Goal: Transaction & Acquisition: Purchase product/service

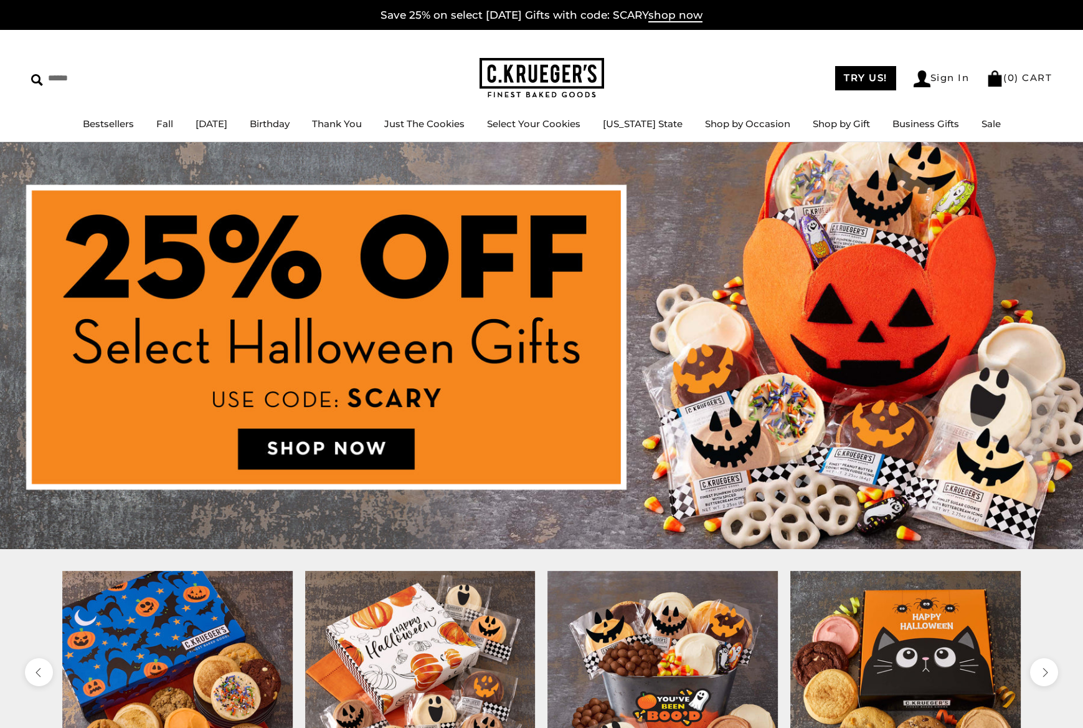
click at [377, 447] on img at bounding box center [541, 345] width 1083 height 407
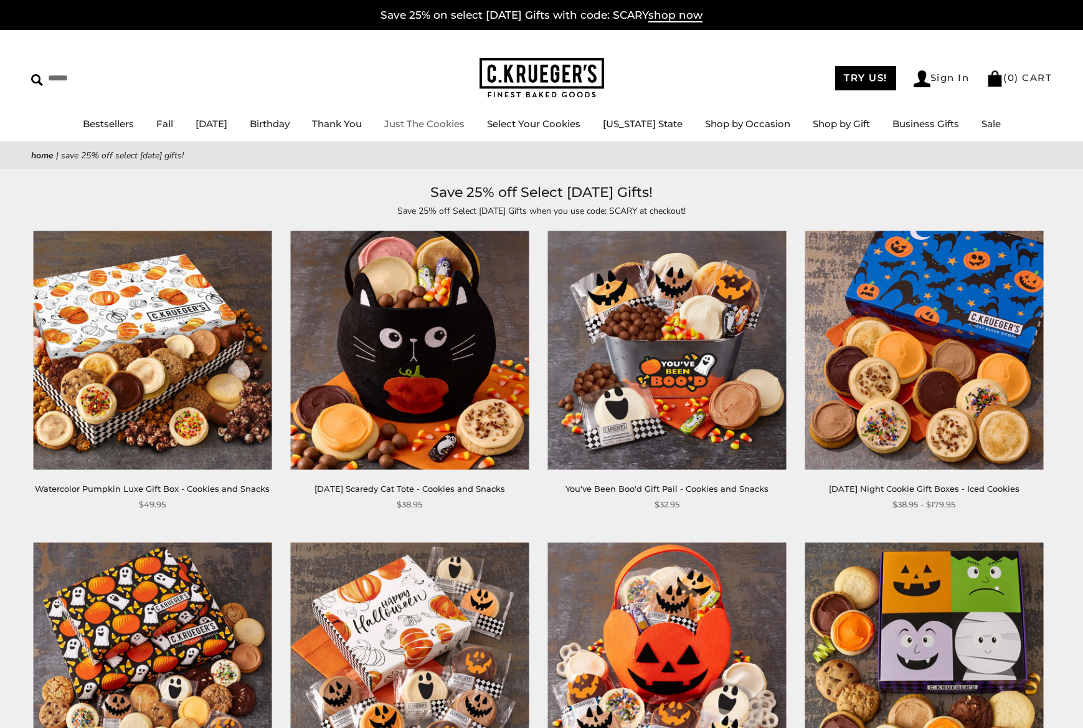
click at [442, 128] on link "Just The Cookies" at bounding box center [424, 124] width 80 height 12
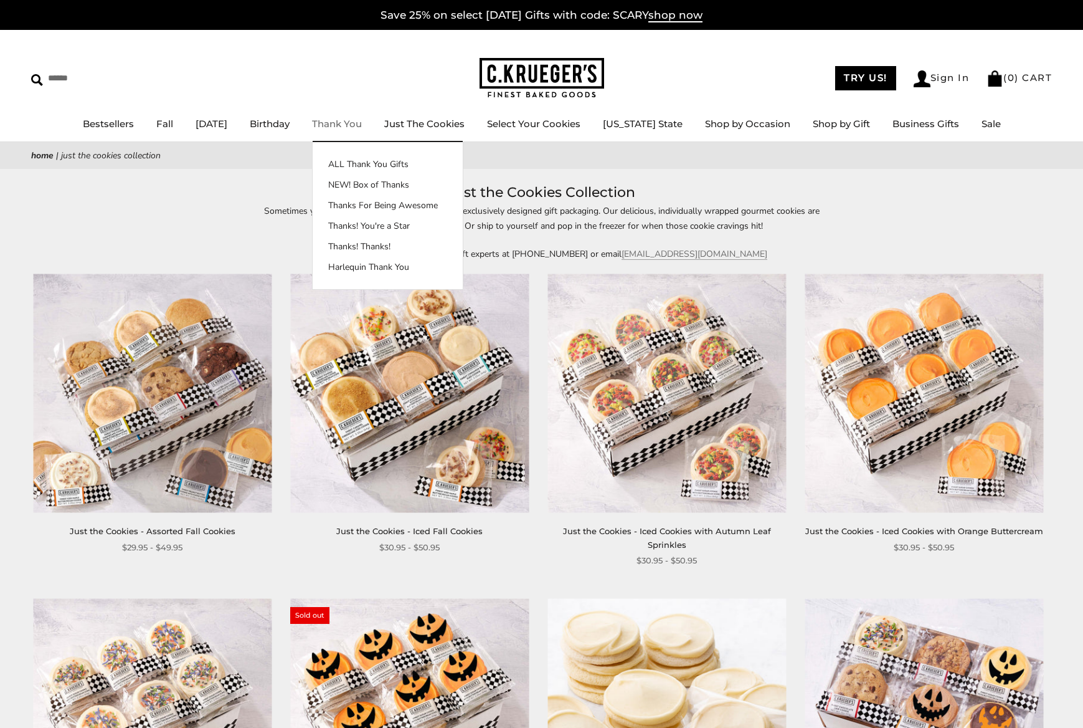
click at [362, 127] on link "Thank You" at bounding box center [337, 124] width 50 height 12
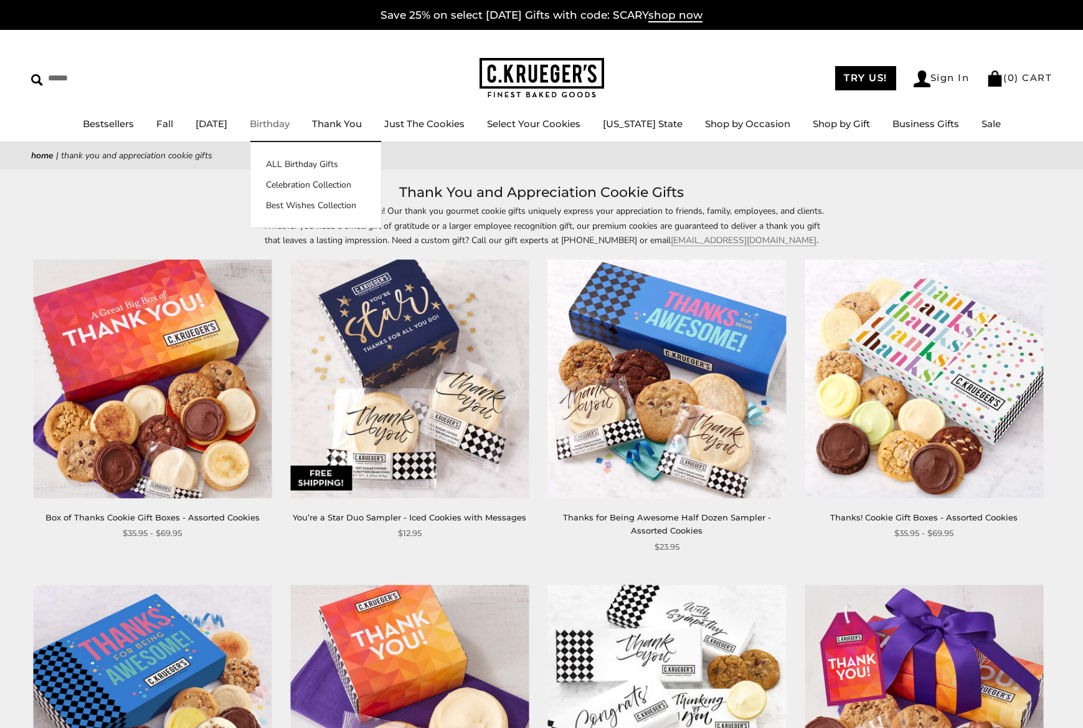
click at [290, 125] on link "Birthday" at bounding box center [270, 124] width 40 height 12
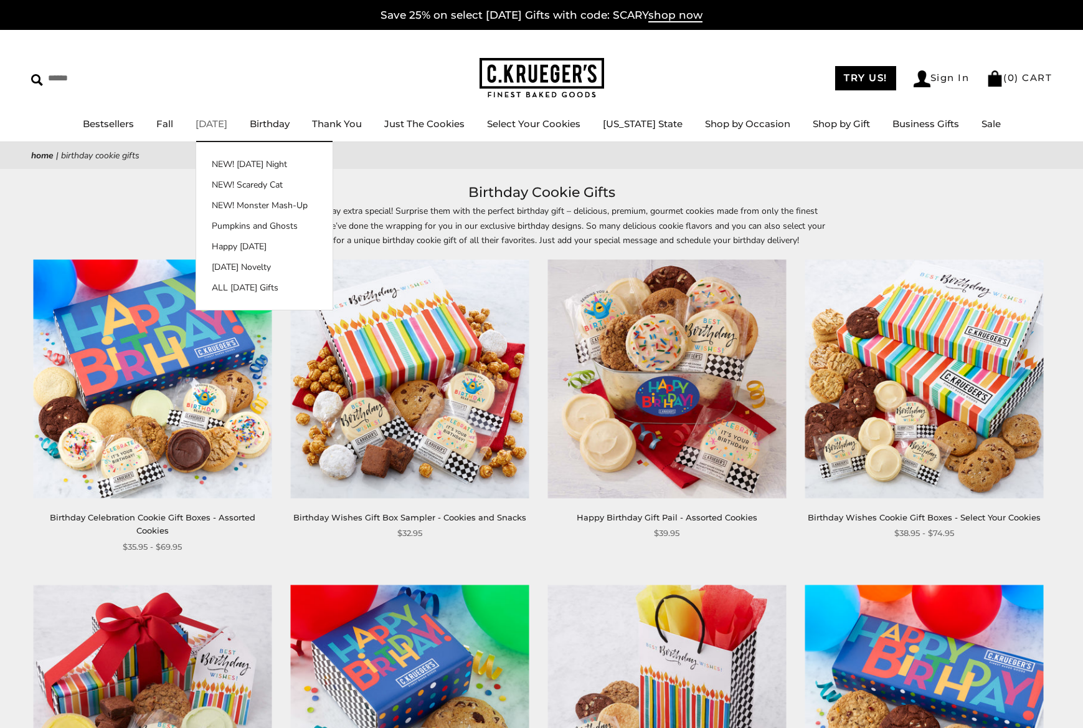
click at [222, 129] on link "[DATE]" at bounding box center [212, 124] width 32 height 12
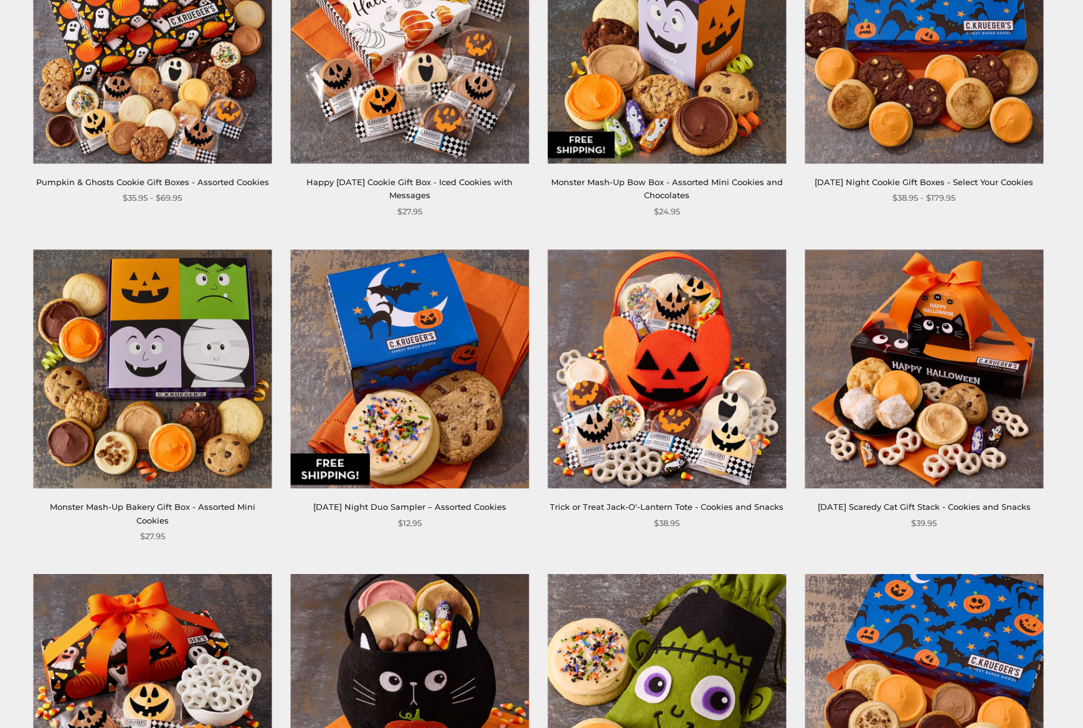
scroll to position [731, 0]
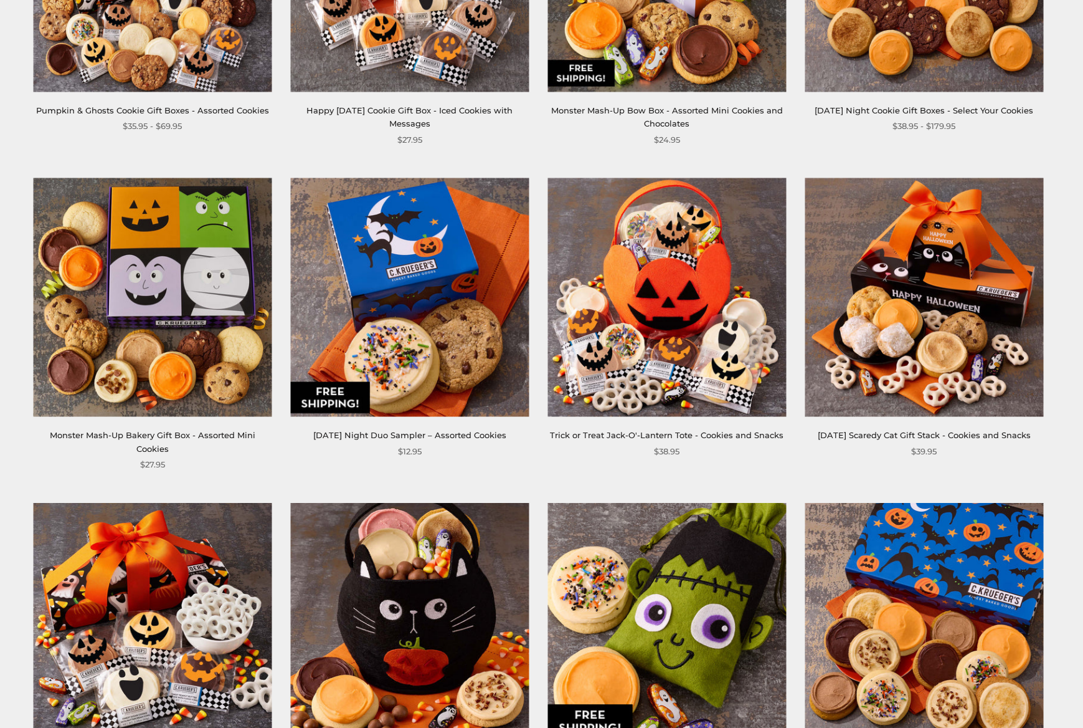
click at [422, 257] on img at bounding box center [409, 297] width 239 height 239
